Goal: Find specific page/section

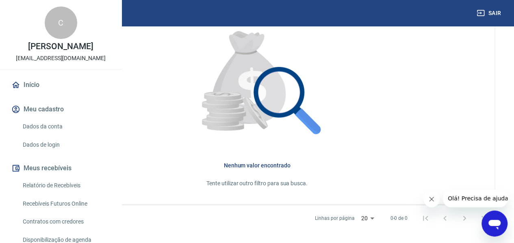
scroll to position [270, 0]
click at [496, 12] on button "Sair" at bounding box center [489, 13] width 29 height 15
